Goal: Task Accomplishment & Management: Manage account settings

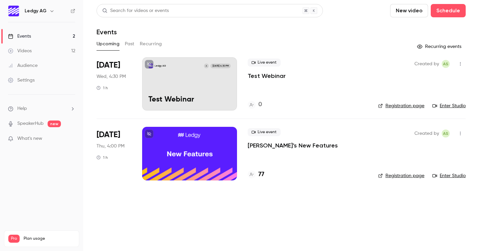
click at [458, 108] on link "Enter Studio" at bounding box center [448, 106] width 33 height 7
click at [205, 78] on div "Ledgy AG A [DATE] 4:30 PM Test Webinar" at bounding box center [189, 83] width 95 height 53
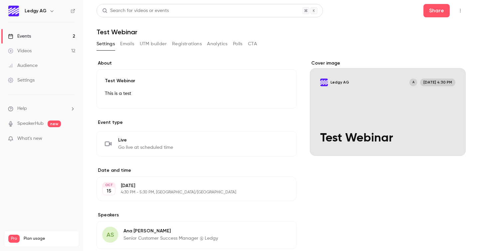
click at [119, 44] on div "Settings Emails UTM builder Registrations Analytics Polls CTA" at bounding box center [177, 44] width 160 height 11
click at [127, 43] on button "Emails" at bounding box center [127, 44] width 14 height 11
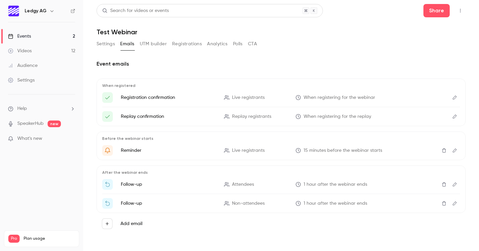
click at [161, 45] on button "UTM builder" at bounding box center [153, 44] width 27 height 11
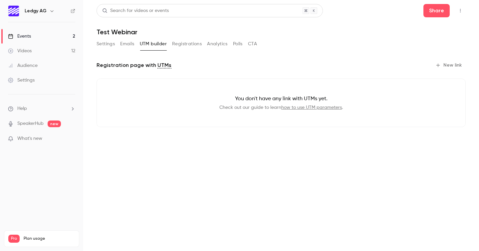
click at [185, 46] on button "Registrations" at bounding box center [187, 44] width 30 height 11
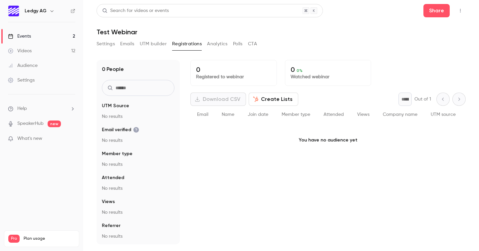
click at [216, 41] on button "Analytics" at bounding box center [217, 44] width 21 height 11
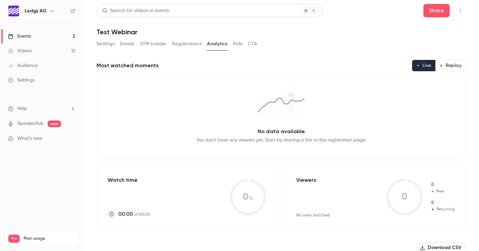
click at [239, 42] on button "Polls" at bounding box center [238, 44] width 10 height 11
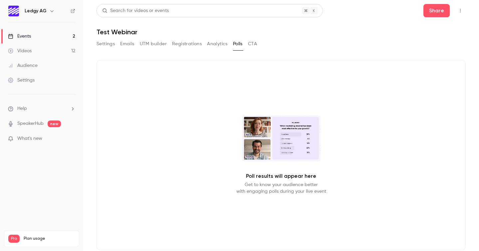
click at [250, 45] on button "CTA" at bounding box center [252, 44] width 9 height 11
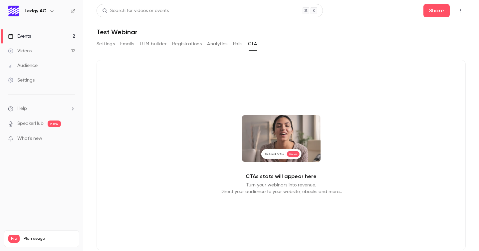
click at [289, 154] on video at bounding box center [281, 138] width 79 height 47
click at [278, 151] on video at bounding box center [281, 138] width 79 height 47
click at [288, 155] on video at bounding box center [281, 138] width 79 height 47
click at [278, 177] on p "CTAs stats will appear here" at bounding box center [281, 176] width 71 height 8
click at [272, 154] on video at bounding box center [281, 138] width 79 height 47
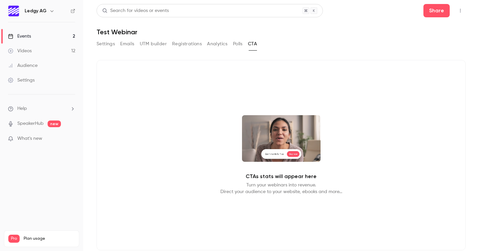
click at [213, 44] on button "Analytics" at bounding box center [217, 44] width 21 height 11
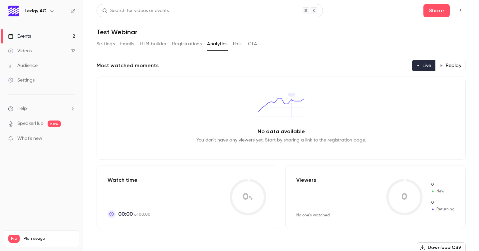
click at [425, 3] on main "Search for videos or events Share Test Webinar Settings Emails UTM builder Regi…" at bounding box center [281, 125] width 396 height 251
click at [434, 13] on button "Share" at bounding box center [437, 10] width 26 height 13
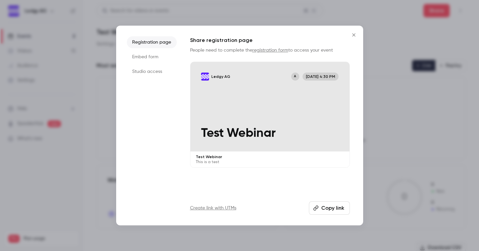
click at [326, 206] on button "Copy link" at bounding box center [329, 207] width 41 height 13
click at [357, 33] on icon "Close" at bounding box center [354, 34] width 8 height 5
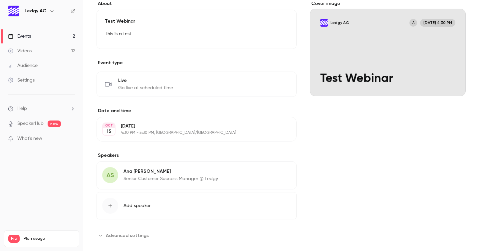
scroll to position [69, 0]
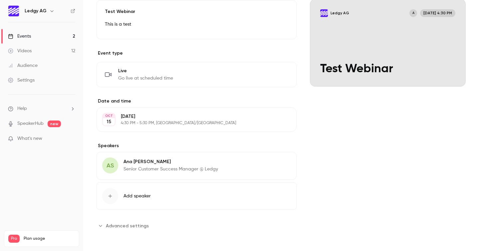
click at [128, 225] on span "Advanced settings" at bounding box center [127, 225] width 43 height 7
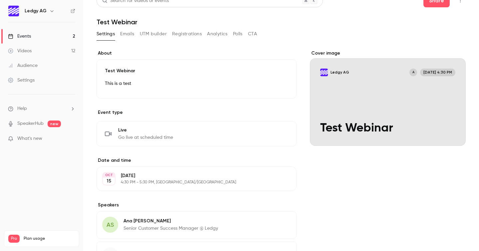
scroll to position [0, 0]
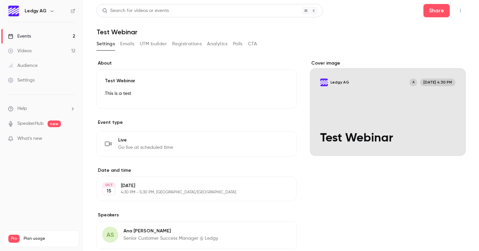
click at [155, 140] on span "Live" at bounding box center [145, 140] width 55 height 7
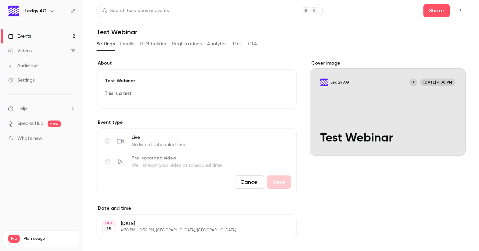
click at [380, 104] on div "Cover image" at bounding box center [388, 108] width 156 height 96
click at [0, 0] on input "Ledgy AG A [DATE] 4:30 PM Test Webinar" at bounding box center [0, 0] width 0 height 0
click at [118, 45] on div "Settings Emails UTM builder Registrations Analytics Polls CTA" at bounding box center [177, 44] width 160 height 11
click at [123, 45] on button "Emails" at bounding box center [127, 44] width 14 height 11
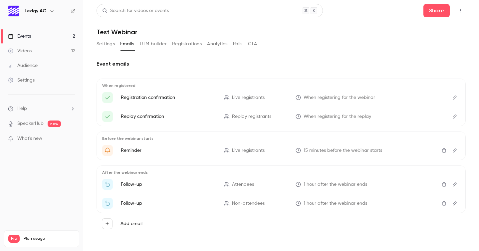
click at [123, 45] on button "Emails" at bounding box center [127, 44] width 14 height 11
click at [458, 10] on icon "button" at bounding box center [460, 10] width 5 height 5
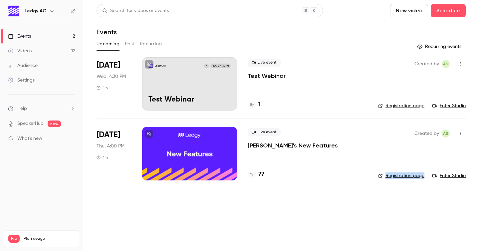
click at [460, 134] on icon "button" at bounding box center [460, 134] width 1 height 4
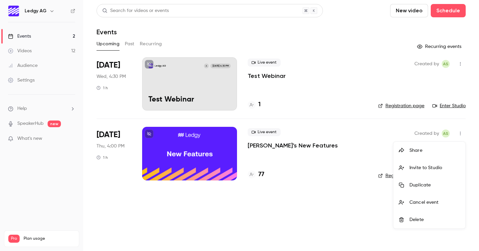
click at [460, 134] on div at bounding box center [239, 125] width 479 height 251
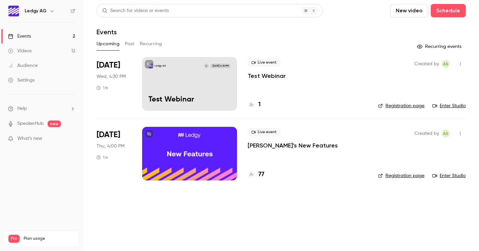
click at [187, 140] on div at bounding box center [189, 153] width 95 height 53
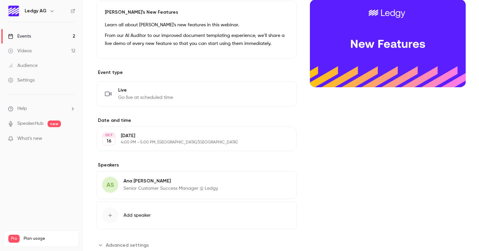
scroll to position [88, 0]
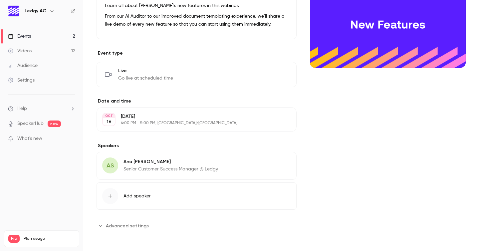
click at [132, 228] on span "Advanced settings" at bounding box center [127, 225] width 43 height 7
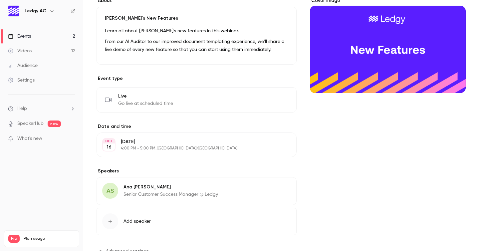
scroll to position [0, 0]
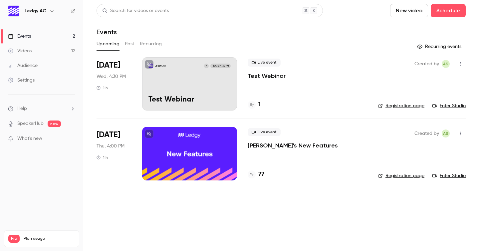
click at [223, 93] on div "Ledgy AG A [DATE] 4:30 PM Test Webinar" at bounding box center [189, 83] width 95 height 53
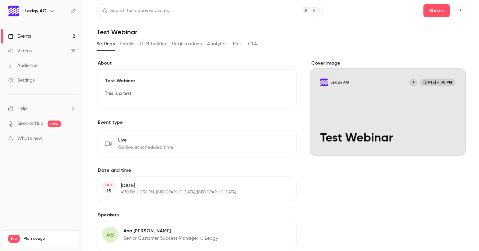
click at [127, 45] on button "Emails" at bounding box center [127, 44] width 14 height 11
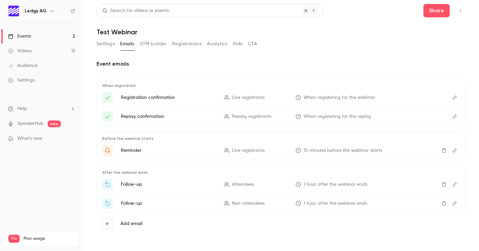
click at [452, 152] on icon "Edit" at bounding box center [454, 150] width 5 height 5
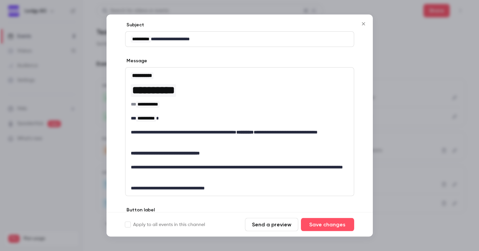
scroll to position [112, 0]
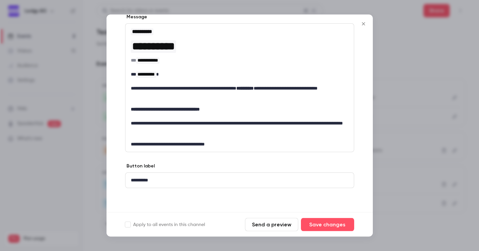
click at [265, 226] on button "Send a preview" at bounding box center [271, 224] width 53 height 13
click at [365, 24] on icon "Close" at bounding box center [364, 23] width 8 height 5
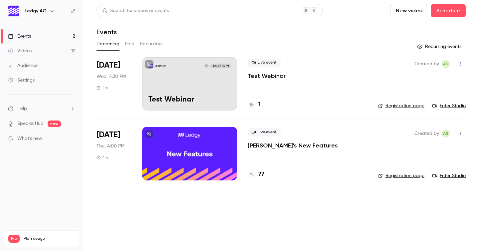
click at [461, 137] on button "button" at bounding box center [460, 133] width 11 height 11
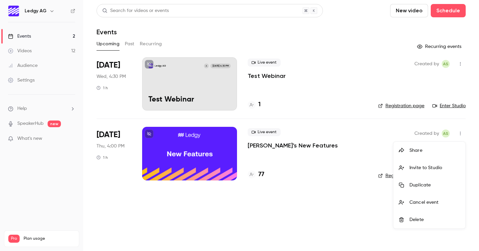
click at [436, 152] on div "Share" at bounding box center [435, 150] width 51 height 7
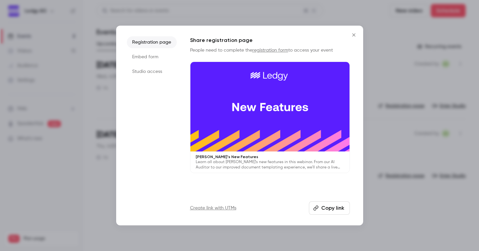
click at [329, 207] on button "Copy link" at bounding box center [329, 207] width 41 height 13
click at [354, 34] on icon "Close" at bounding box center [353, 34] width 3 height 3
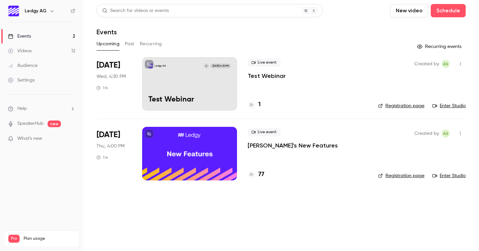
click at [22, 83] on div "Settings" at bounding box center [21, 80] width 27 height 7
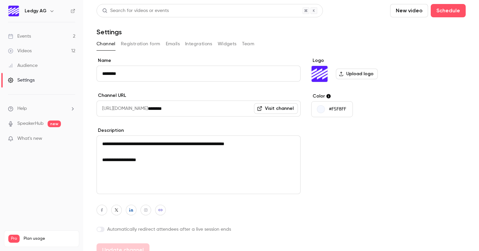
click at [138, 43] on button "Registration form" at bounding box center [141, 44] width 40 height 11
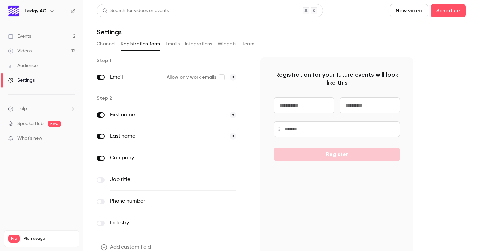
click at [169, 43] on button "Emails" at bounding box center [173, 44] width 14 height 11
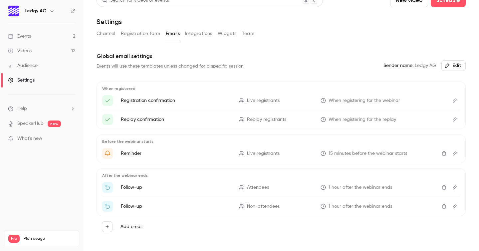
scroll to position [11, 0]
click at [452, 154] on icon "Edit" at bounding box center [454, 153] width 5 height 5
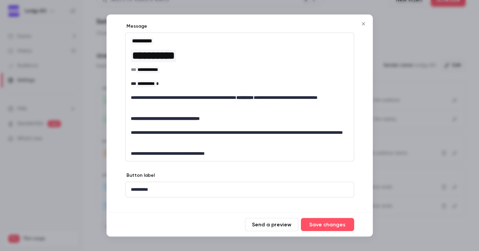
scroll to position [110, 0]
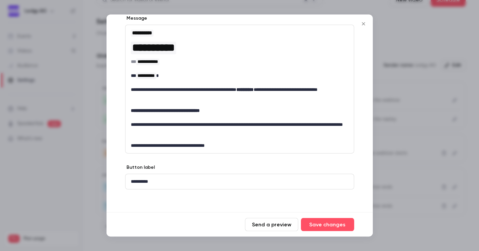
click at [140, 177] on div "**********" at bounding box center [240, 181] width 228 height 15
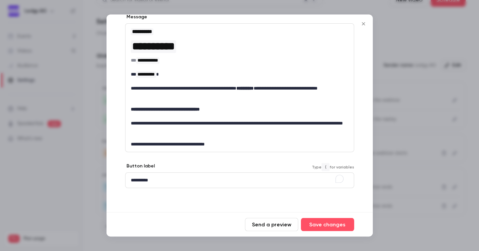
click at [206, 184] on div "**********" at bounding box center [240, 180] width 228 height 15
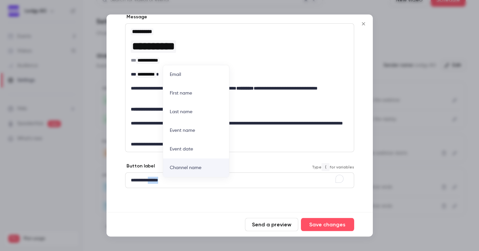
drag, startPoint x: 154, startPoint y: 179, endPoint x: 245, endPoint y: 182, distance: 90.9
click at [245, 182] on p "**********" at bounding box center [237, 180] width 213 height 7
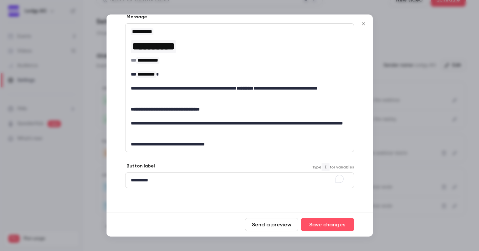
click at [367, 25] on icon "Close" at bounding box center [364, 23] width 8 height 5
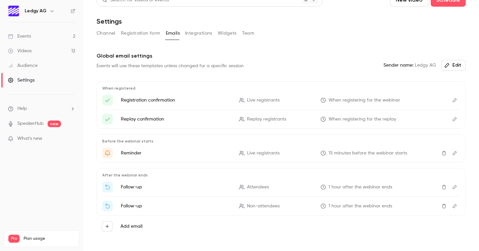
click at [198, 34] on button "Integrations" at bounding box center [198, 33] width 27 height 11
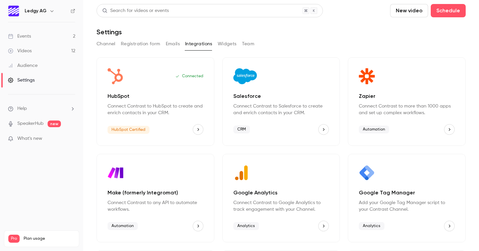
click at [232, 43] on button "Widgets" at bounding box center [227, 44] width 19 height 11
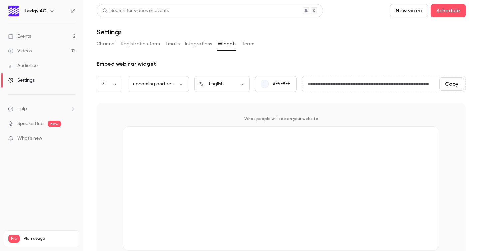
click at [247, 46] on button "Team" at bounding box center [248, 44] width 13 height 11
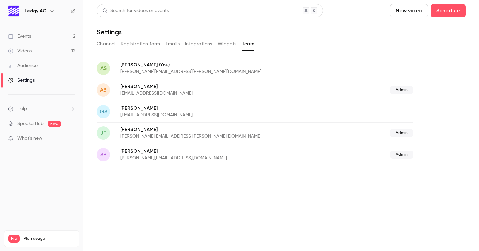
click at [31, 109] on li "Help" at bounding box center [41, 108] width 67 height 7
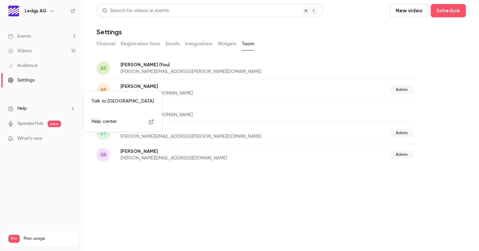
click at [106, 44] on div at bounding box center [239, 125] width 479 height 251
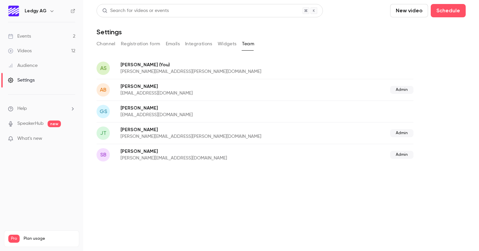
click at [106, 44] on button "Channel" at bounding box center [106, 44] width 19 height 11
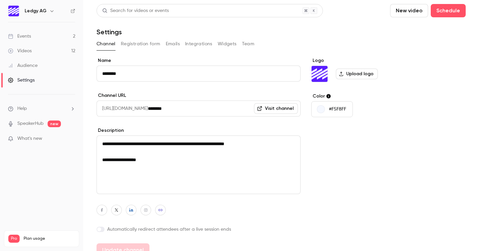
click at [35, 34] on link "Events 2" at bounding box center [41, 36] width 83 height 15
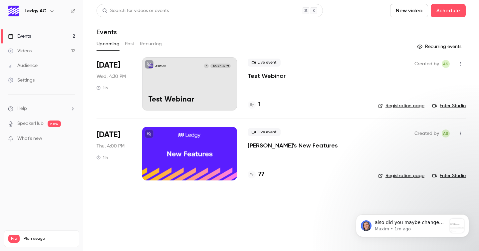
click at [460, 130] on button "button" at bounding box center [460, 133] width 11 height 11
click at [332, 146] on div at bounding box center [239, 125] width 479 height 251
click at [184, 143] on div at bounding box center [189, 153] width 95 height 53
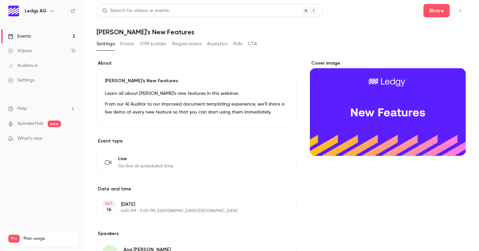
click at [127, 42] on button "Emails" at bounding box center [127, 44] width 14 height 11
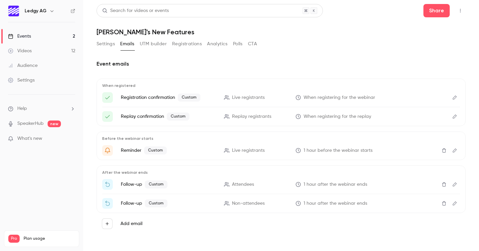
click at [452, 150] on icon "Edit" at bounding box center [454, 150] width 5 height 5
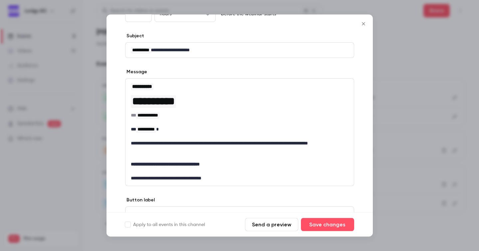
scroll to position [61, 0]
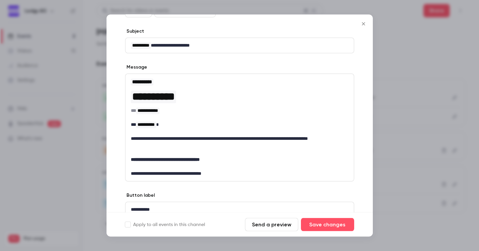
click at [187, 160] on strong "**********" at bounding box center [165, 159] width 69 height 5
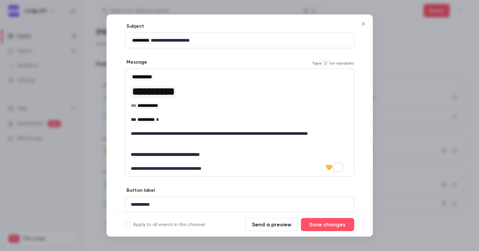
scroll to position [91, 0]
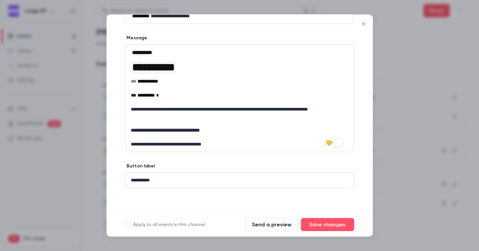
click at [184, 224] on label "Apply to all events in this channel" at bounding box center [165, 224] width 80 height 7
click at [280, 226] on button "Send a preview" at bounding box center [271, 224] width 53 height 13
